Goal: Task Accomplishment & Management: Manage account settings

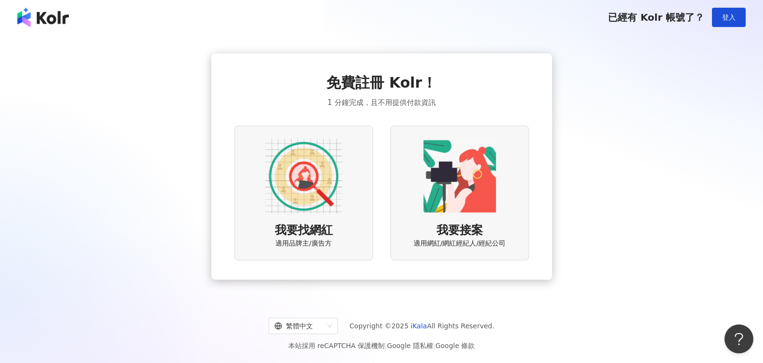
click at [452, 199] on img at bounding box center [459, 176] width 77 height 77
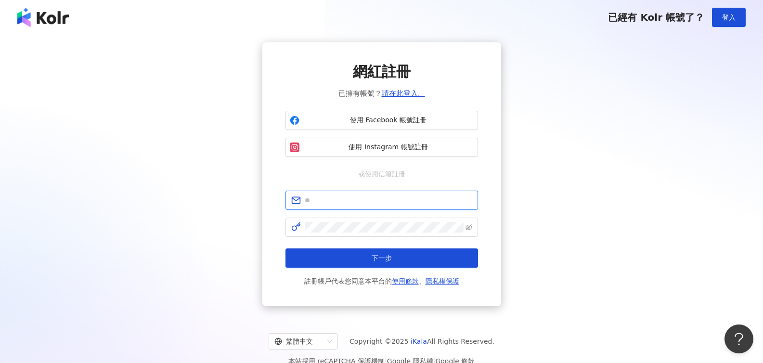
click at [352, 201] on input "text" at bounding box center [388, 200] width 167 height 11
type input "**********"
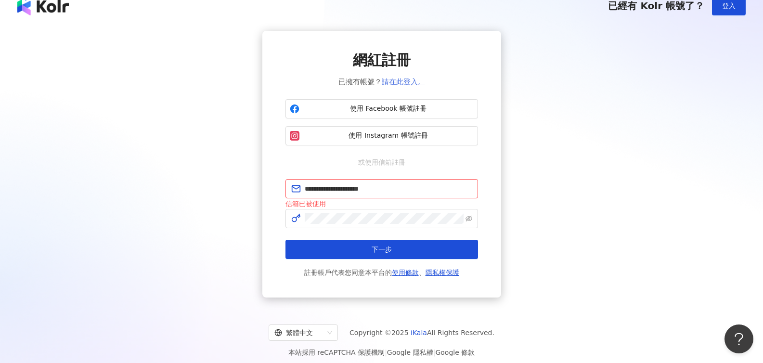
click at [405, 84] on link "請在此登入。" at bounding box center [403, 81] width 43 height 9
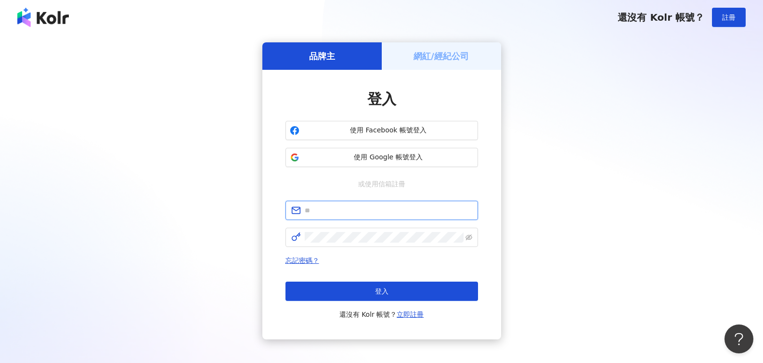
click at [331, 212] on input "text" at bounding box center [388, 210] width 167 height 11
type input "**********"
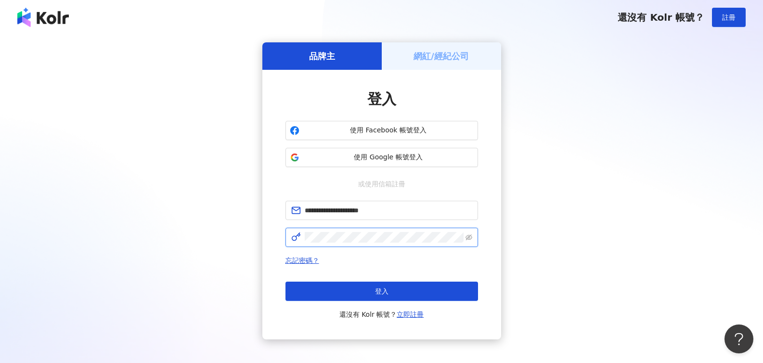
click button "登入" at bounding box center [381, 291] width 192 height 19
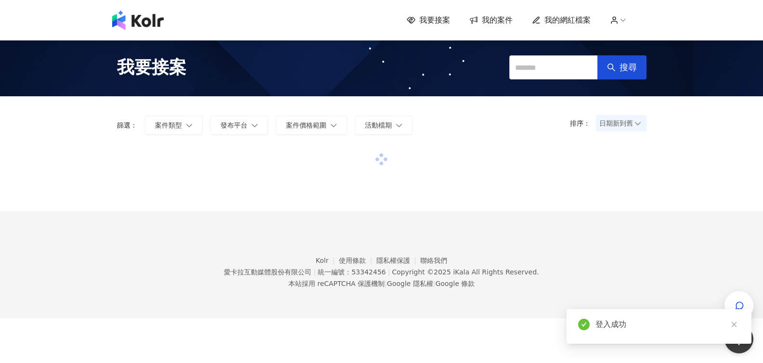
click at [570, 20] on span "我的網紅檔案" at bounding box center [567, 20] width 46 height 11
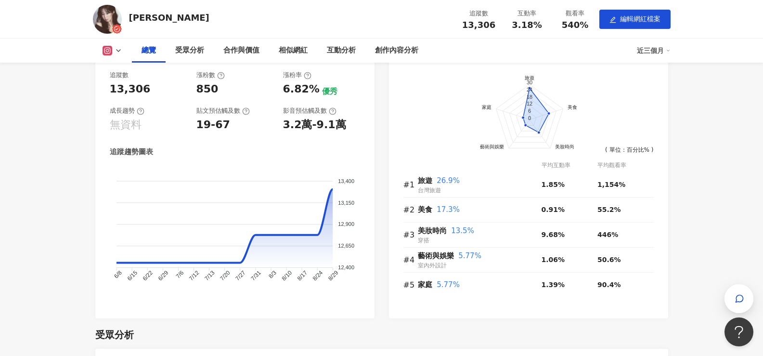
scroll to position [129, 0]
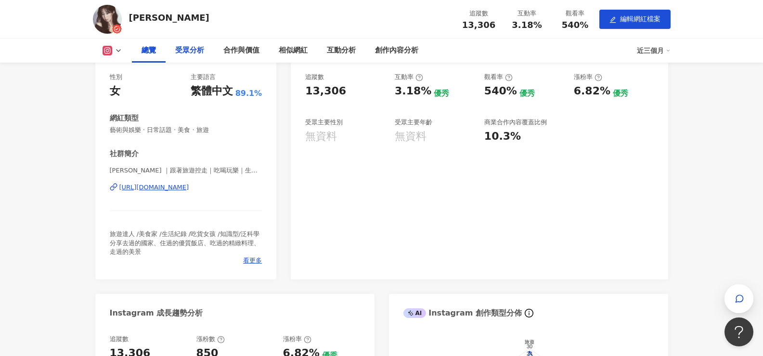
click at [184, 50] on div "受眾分析" at bounding box center [189, 51] width 29 height 12
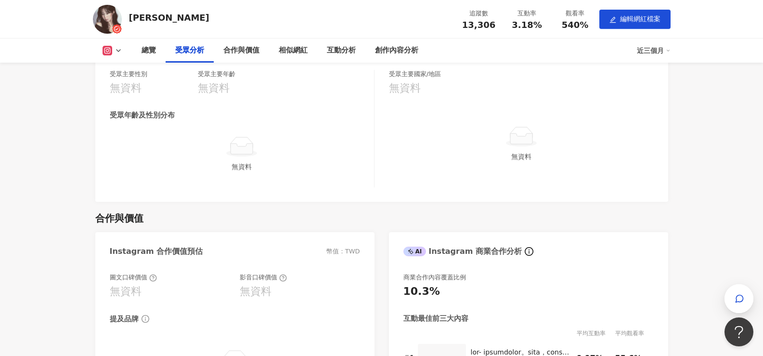
scroll to position [732, 0]
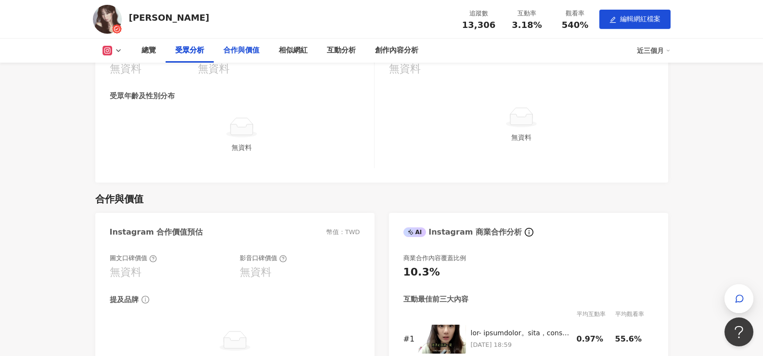
click at [254, 48] on div "合作與價值" at bounding box center [241, 51] width 36 height 12
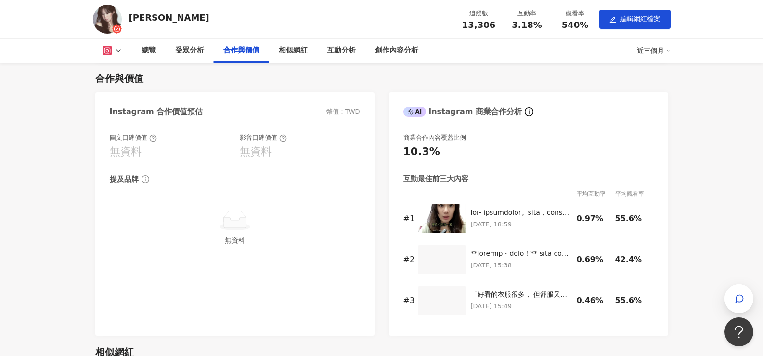
scroll to position [850, 0]
